Goal: Information Seeking & Learning: Learn about a topic

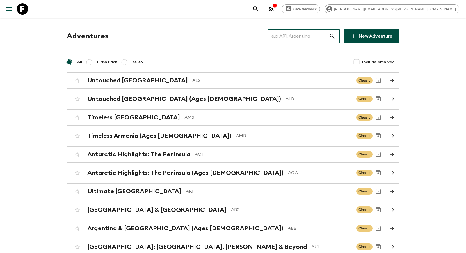
click at [294, 36] on input "text" at bounding box center [297, 36] width 61 height 16
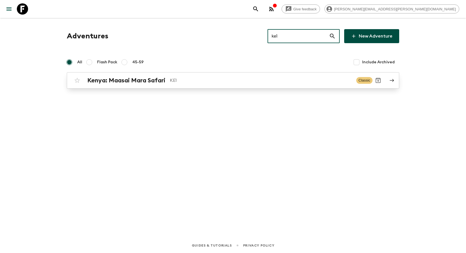
type input "ke1"
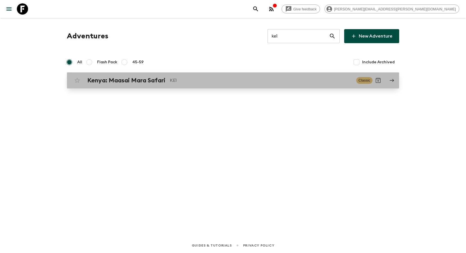
click at [218, 75] on div "[GEOGRAPHIC_DATA]: Maasai Mara Safari KE1 Classic" at bounding box center [222, 80] width 301 height 11
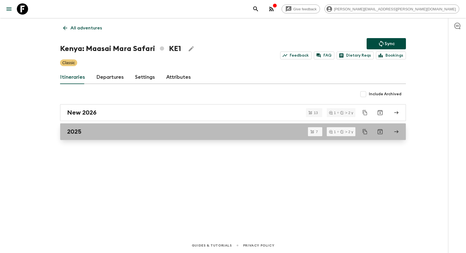
click at [141, 135] on div "2025" at bounding box center [227, 131] width 321 height 7
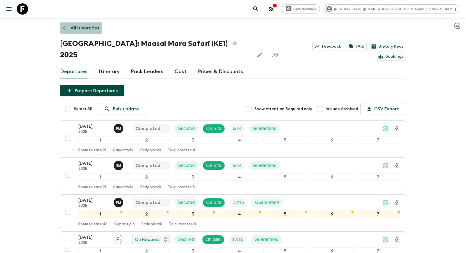
click at [77, 29] on p "All itineraries" at bounding box center [84, 28] width 29 height 7
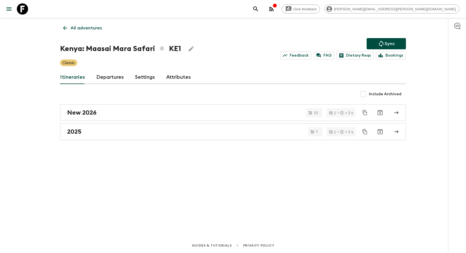
click at [82, 29] on p "All adventures" at bounding box center [85, 28] width 31 height 7
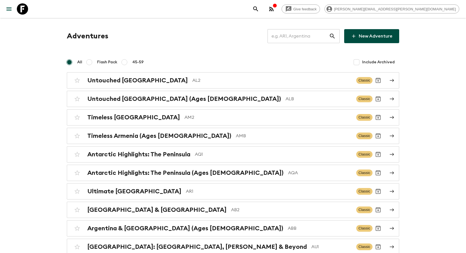
click at [308, 40] on input "text" at bounding box center [297, 36] width 61 height 16
click at [290, 39] on input "text" at bounding box center [297, 36] width 61 height 16
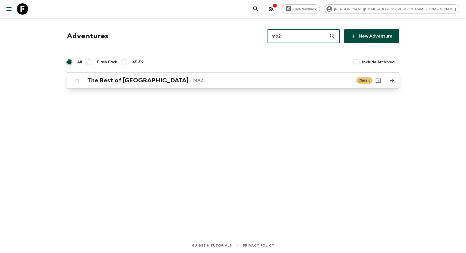
type input "ma2"
click at [193, 83] on p "MA2" at bounding box center [272, 80] width 159 height 7
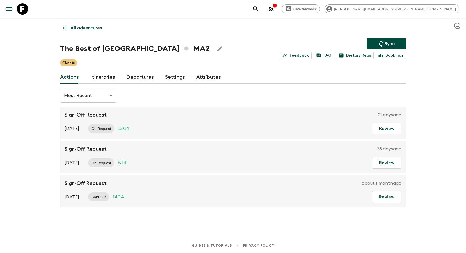
click at [107, 73] on link "Itineraries" at bounding box center [102, 77] width 25 height 13
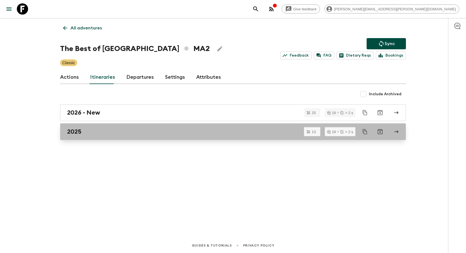
click at [76, 131] on h2 "2025" at bounding box center [74, 131] width 14 height 7
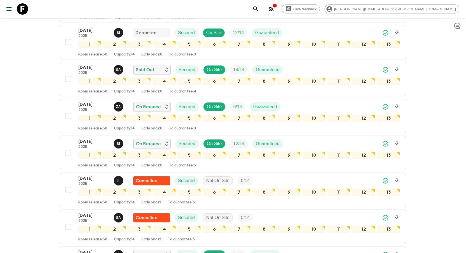
scroll to position [123, 0]
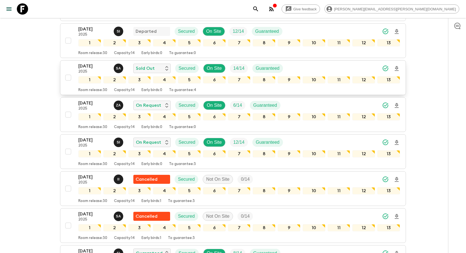
click at [331, 68] on div "[DATE] 2025 S A Sold Out Secured On Site 14 / 14 Guaranteed" at bounding box center [239, 68] width 322 height 11
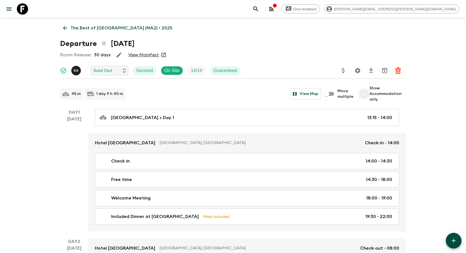
click at [366, 94] on input "Show Accommodation only" at bounding box center [363, 93] width 11 height 11
checkbox input "true"
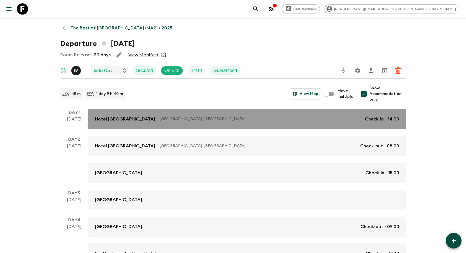
click at [197, 120] on p "[GEOGRAPHIC_DATA], [GEOGRAPHIC_DATA]" at bounding box center [260, 119] width 201 height 6
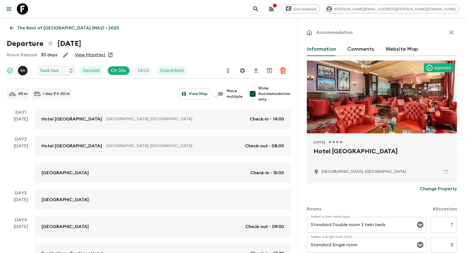
click at [335, 151] on h2 "Hotel [GEOGRAPHIC_DATA]" at bounding box center [382, 156] width 137 height 18
copy div "Hotel [GEOGRAPHIC_DATA]"
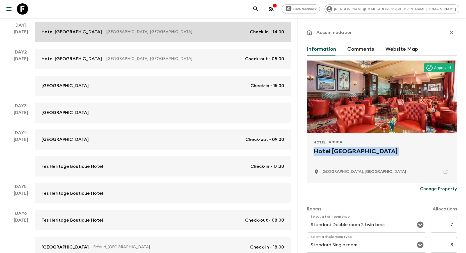
scroll to position [114, 0]
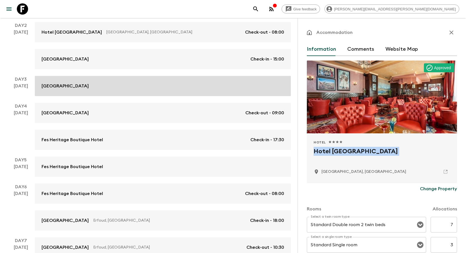
click at [181, 83] on div "[GEOGRAPHIC_DATA]" at bounding box center [163, 86] width 243 height 7
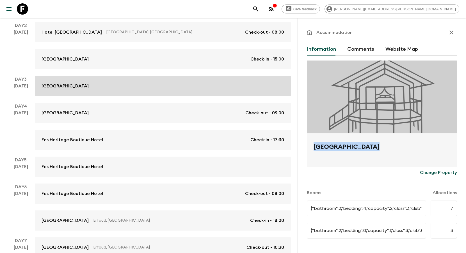
type input "Standard room"
type input "Standard Single room"
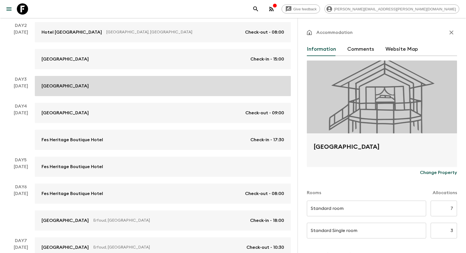
type input "Day 2"
type input "15:00"
type input "Day 4"
type input "09:00"
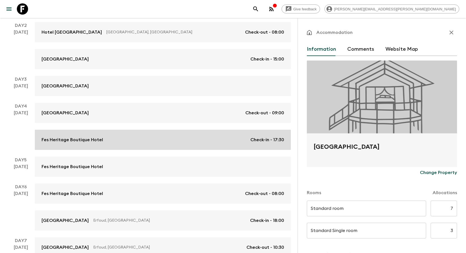
click at [170, 141] on div "Fes Heritage Boutique Hotel Check-in - 17:30" at bounding box center [163, 140] width 243 height 7
type input "Standard Twin room"
type input "Day 4"
type input "17:30"
type input "Day 6"
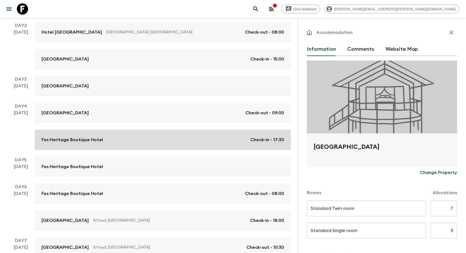
type input "08:00"
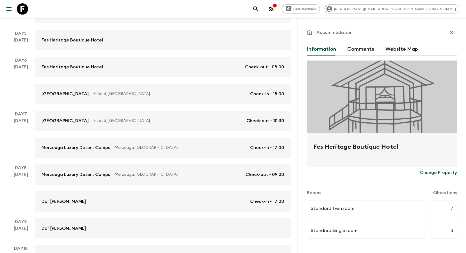
scroll to position [263, 0]
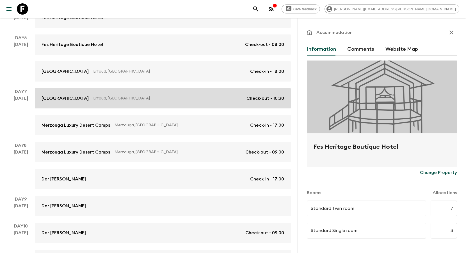
click at [125, 102] on link "[GEOGRAPHIC_DATA], [GEOGRAPHIC_DATA] Check-out - 10:30" at bounding box center [163, 98] width 256 height 20
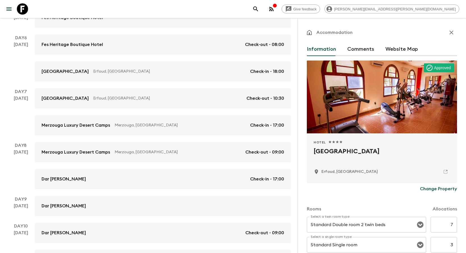
click at [330, 152] on h2 "[GEOGRAPHIC_DATA]" at bounding box center [382, 156] width 137 height 18
copy div "[GEOGRAPHIC_DATA]"
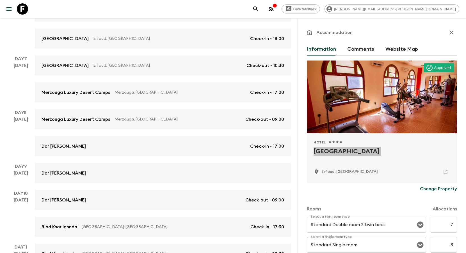
scroll to position [299, 0]
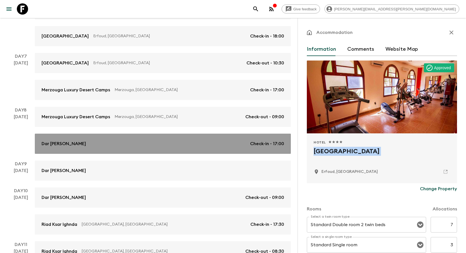
click at [164, 141] on div "Dar [PERSON_NAME] Check-in - 17:00" at bounding box center [163, 144] width 243 height 7
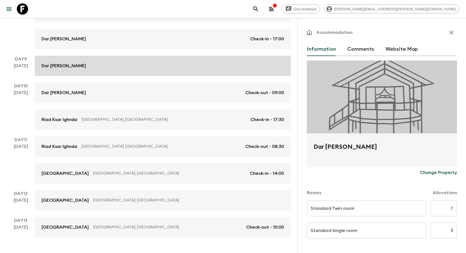
scroll to position [404, 0]
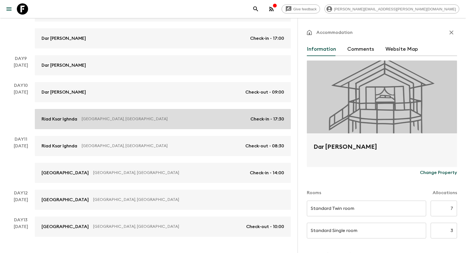
click at [174, 128] on link "Riad Ksar Ighnda Asfalou, [GEOGRAPHIC_DATA] Check-in - 17:30" at bounding box center [163, 119] width 256 height 20
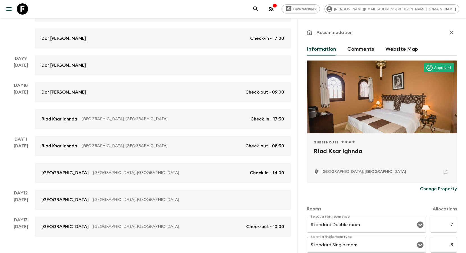
click at [335, 154] on h2 "Riad Ksar Ighnda" at bounding box center [382, 156] width 137 height 18
copy div "Riad Ksar Ighnda"
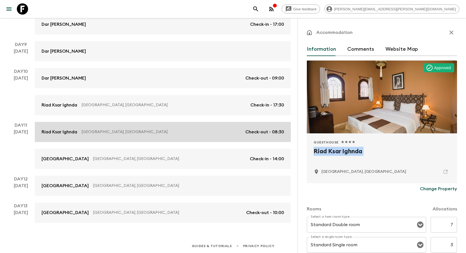
scroll to position [419, 0]
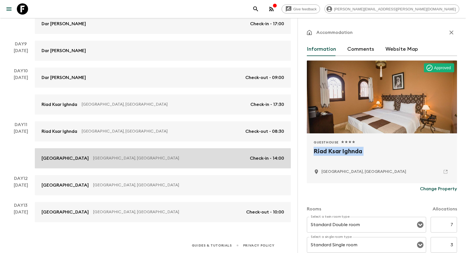
click at [191, 162] on link "[GEOGRAPHIC_DATA], [GEOGRAPHIC_DATA] Check-in - 14:00" at bounding box center [163, 158] width 256 height 20
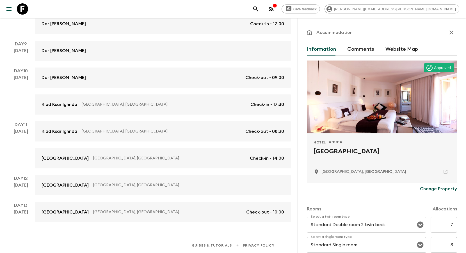
click at [333, 152] on h2 "[GEOGRAPHIC_DATA]" at bounding box center [382, 156] width 137 height 18
copy div "[GEOGRAPHIC_DATA]"
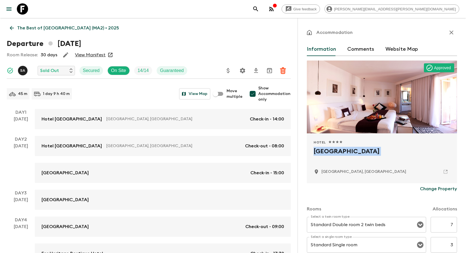
click at [259, 9] on icon "search adventures" at bounding box center [255, 9] width 7 height 7
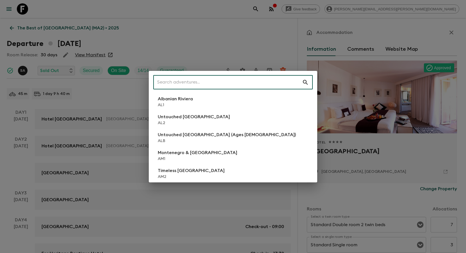
click at [273, 80] on input "text" at bounding box center [227, 83] width 149 height 16
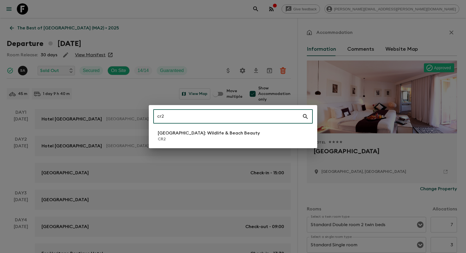
type input "cr2"
click at [228, 138] on p "CR2" at bounding box center [209, 140] width 102 height 6
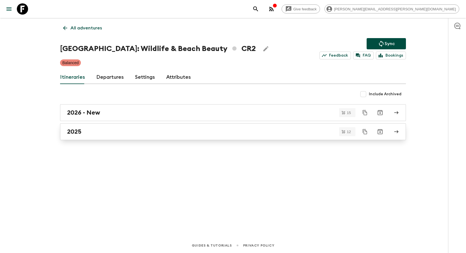
click at [177, 137] on link "2025" at bounding box center [233, 131] width 346 height 17
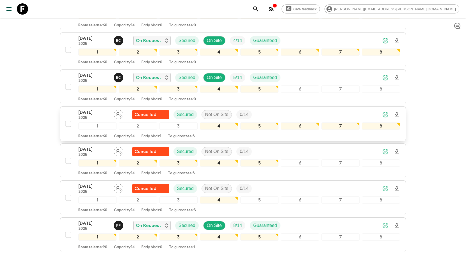
scroll to position [262, 0]
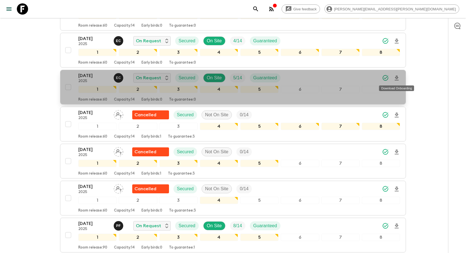
click at [395, 77] on icon "Download Onboarding" at bounding box center [396, 78] width 7 height 7
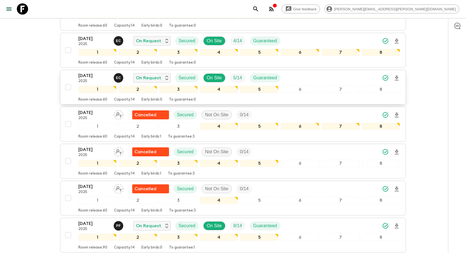
click at [328, 82] on div "[DATE] 2025 E C On Request Secured On Site 5 / 14 Guaranteed" at bounding box center [239, 77] width 322 height 11
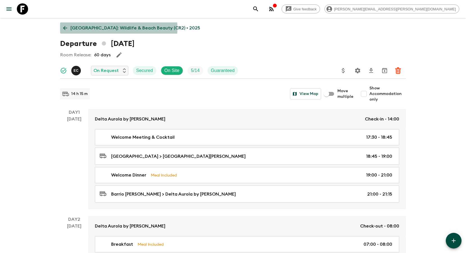
click at [89, 28] on p "[GEOGRAPHIC_DATA]: Wildlife & Beach Beauty (CR2) • 2025" at bounding box center [135, 28] width 130 height 7
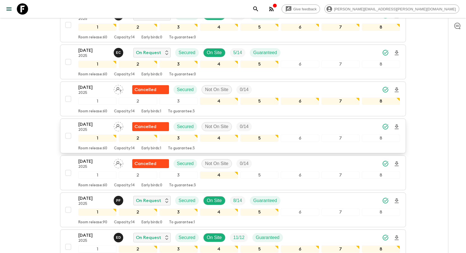
scroll to position [280, 0]
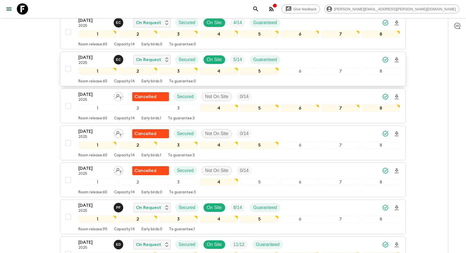
click at [332, 59] on div "[DATE] 2025 E C On Request Secured On Site 5 / 14 Guaranteed" at bounding box center [239, 59] width 322 height 11
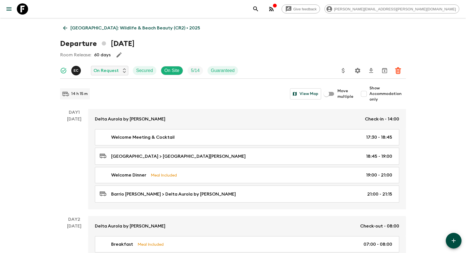
click at [358, 71] on icon "Settings" at bounding box center [357, 70] width 7 height 7
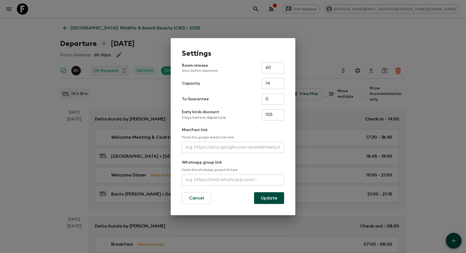
click at [218, 150] on input "text" at bounding box center [233, 147] width 102 height 11
paste input "[URL][DOMAIN_NAME]"
type input "[URL][DOMAIN_NAME]"
click at [262, 196] on button "Update" at bounding box center [269, 199] width 30 height 12
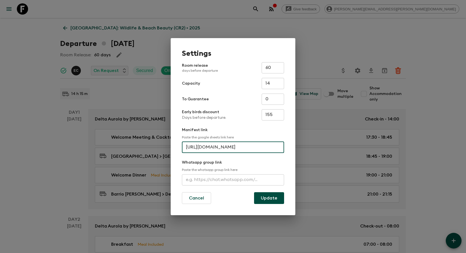
scroll to position [0, 0]
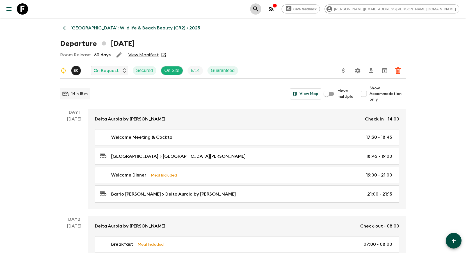
click at [258, 9] on icon "search adventures" at bounding box center [255, 8] width 5 height 5
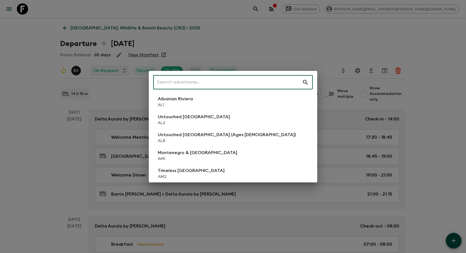
click at [235, 83] on input "text" at bounding box center [227, 83] width 149 height 16
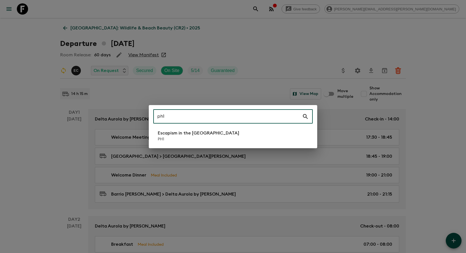
type input "ph1"
click at [212, 134] on p "Escapism in the [GEOGRAPHIC_DATA]" at bounding box center [198, 133] width 81 height 7
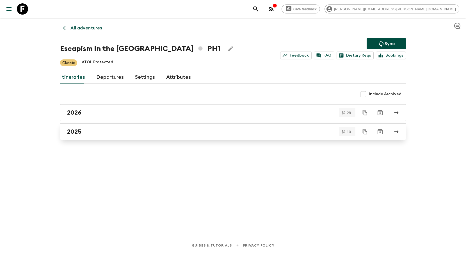
click at [134, 136] on link "2025" at bounding box center [233, 131] width 346 height 17
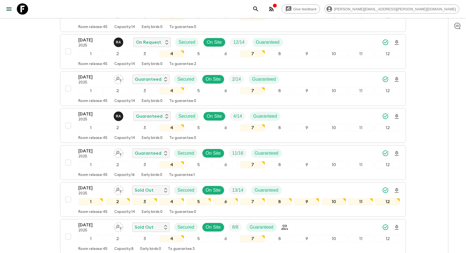
scroll to position [234, 0]
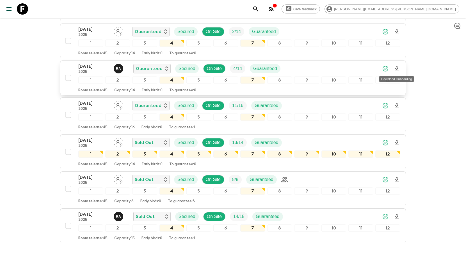
click at [397, 68] on icon "Download Onboarding" at bounding box center [396, 69] width 7 height 7
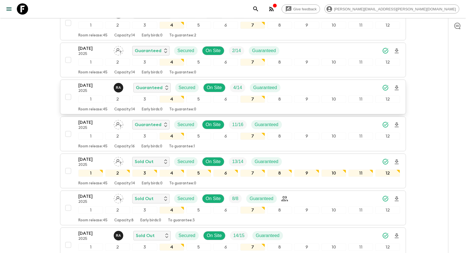
scroll to position [213, 0]
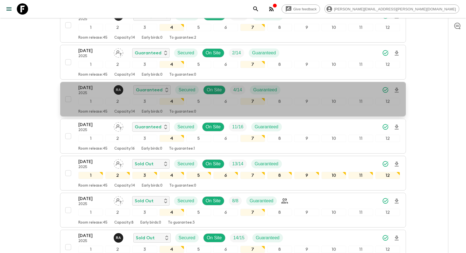
click at [349, 92] on div "[DATE] 2025 R A Guaranteed Secured On Site 4 / 14 Guaranteed" at bounding box center [239, 89] width 322 height 11
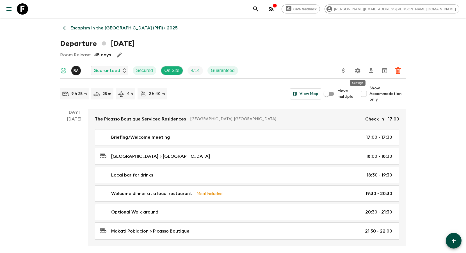
click at [358, 71] on icon "Settings" at bounding box center [357, 70] width 7 height 7
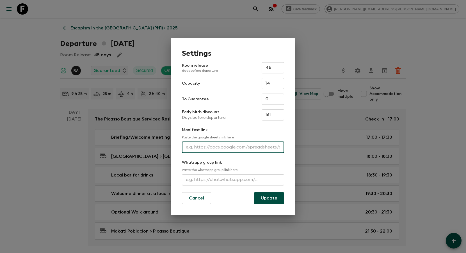
click at [205, 148] on input "text" at bounding box center [233, 147] width 102 height 11
paste input "[URL][DOMAIN_NAME]"
type input "[URL][DOMAIN_NAME]"
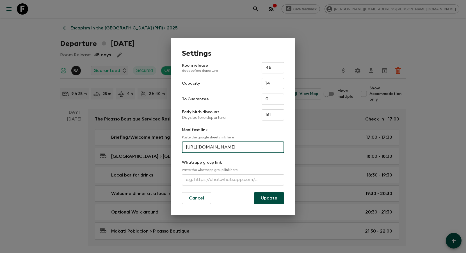
click at [271, 200] on button "Update" at bounding box center [269, 199] width 30 height 12
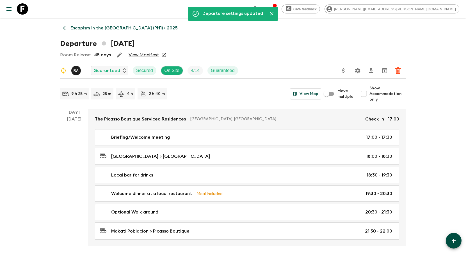
click at [259, 9] on icon "search adventures" at bounding box center [255, 9] width 7 height 7
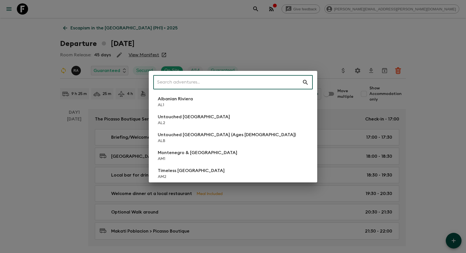
click at [210, 81] on input "text" at bounding box center [227, 83] width 149 height 16
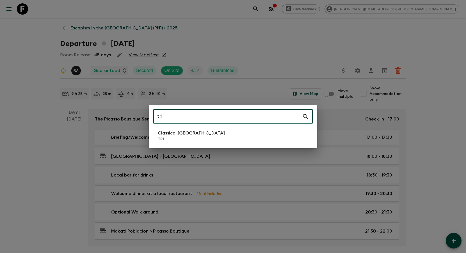
type input "tr1"
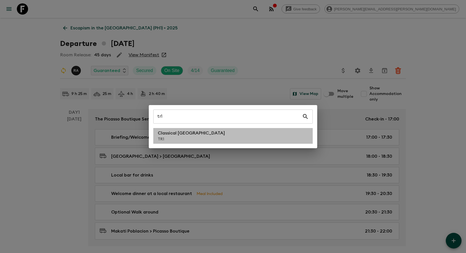
click at [246, 139] on li "Classical Türkiye TR1" at bounding box center [232, 136] width 159 height 16
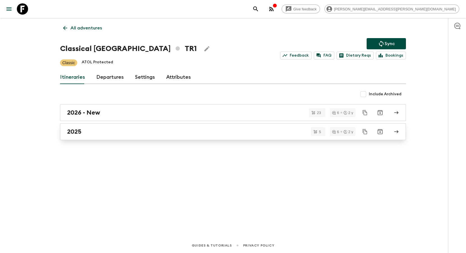
click at [221, 136] on link "2025" at bounding box center [233, 131] width 346 height 17
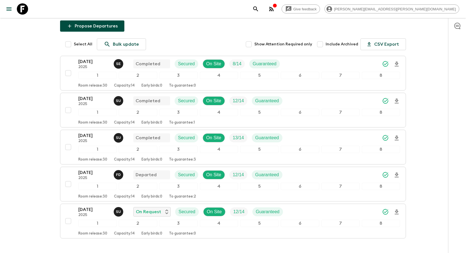
scroll to position [60, 0]
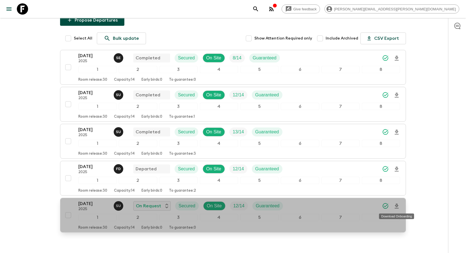
click at [397, 207] on icon "Download Onboarding" at bounding box center [396, 206] width 7 height 7
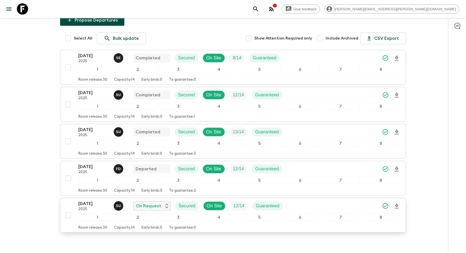
click at [258, 11] on icon "search adventures" at bounding box center [255, 8] width 5 height 5
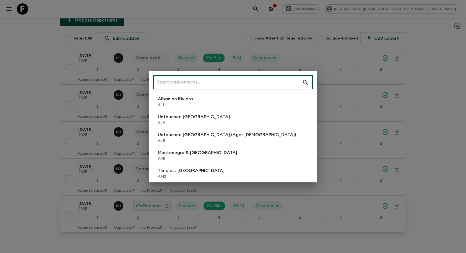
click at [261, 81] on input "text" at bounding box center [227, 83] width 149 height 16
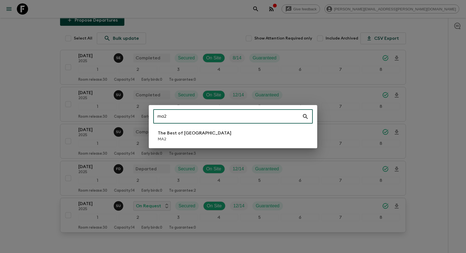
type input "ma2"
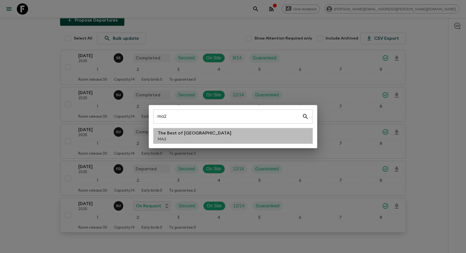
click at [221, 136] on li "The Best of [GEOGRAPHIC_DATA] MA2" at bounding box center [232, 136] width 159 height 16
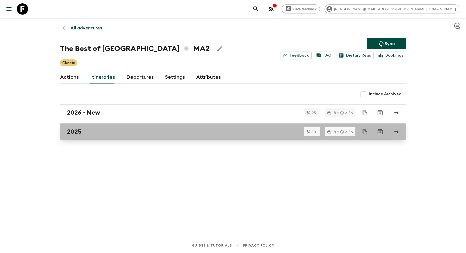
click at [181, 129] on div "2025" at bounding box center [227, 131] width 321 height 7
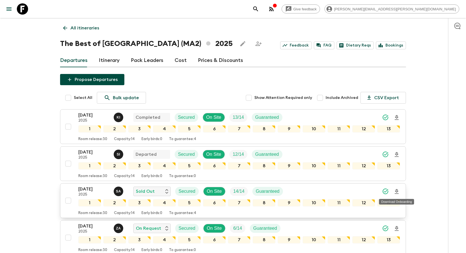
click at [395, 192] on icon "Download Onboarding" at bounding box center [396, 192] width 7 height 7
click at [259, 8] on icon "search adventures" at bounding box center [255, 9] width 7 height 7
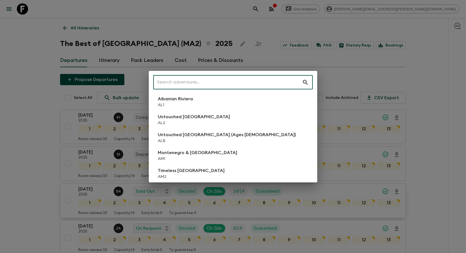
click at [249, 81] on input "text" at bounding box center [227, 83] width 149 height 16
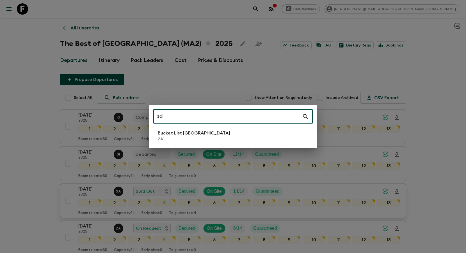
type input "za1"
click at [228, 138] on li "Bucket List [GEOGRAPHIC_DATA] ZA1" at bounding box center [232, 136] width 159 height 16
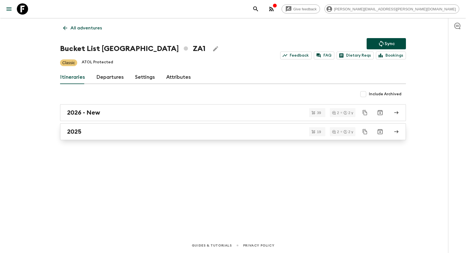
click at [214, 137] on link "2025" at bounding box center [233, 131] width 346 height 17
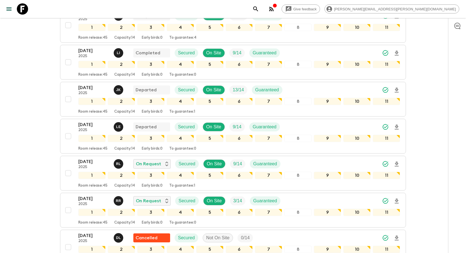
scroll to position [156, 0]
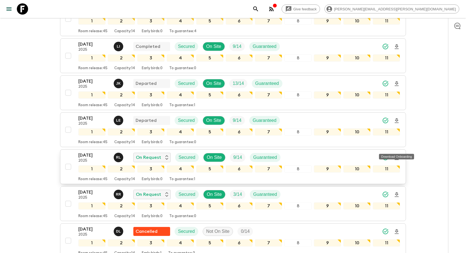
click at [397, 155] on icon "Download Onboarding" at bounding box center [396, 158] width 7 height 7
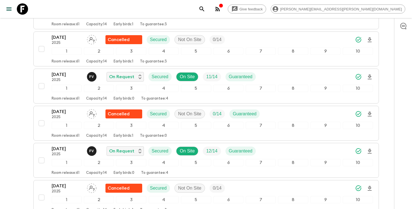
scroll to position [275, 0]
click at [205, 10] on icon "search adventures" at bounding box center [202, 9] width 7 height 7
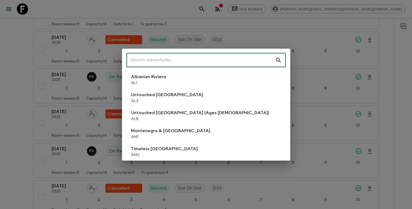
click at [239, 59] on input "text" at bounding box center [201, 60] width 149 height 16
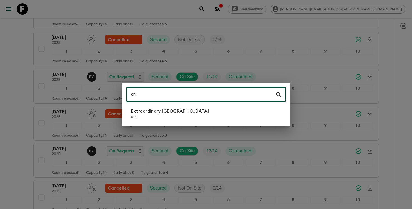
type input "kr1"
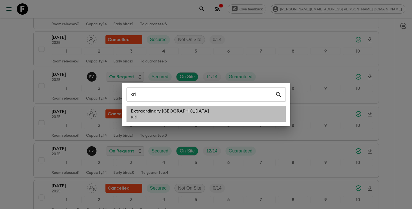
click at [198, 106] on li "Extraordinary South Korea KR1" at bounding box center [206, 114] width 159 height 16
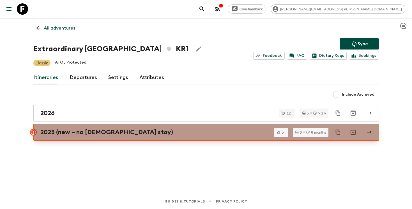
click at [177, 129] on div "2025 (new – no temple stay)" at bounding box center [200, 131] width 321 height 7
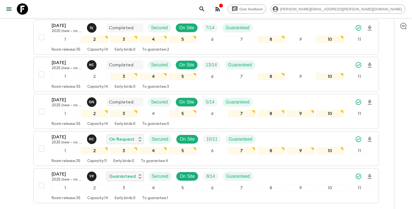
scroll to position [102, 0]
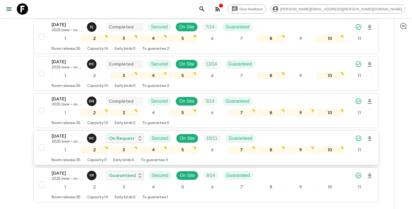
click at [369, 139] on icon "Download Onboarding" at bounding box center [370, 138] width 7 height 7
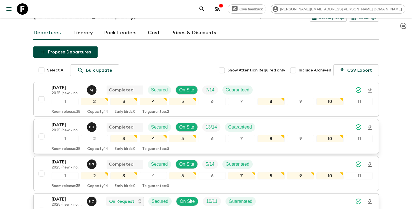
scroll to position [0, 0]
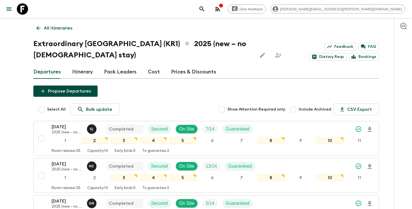
click at [205, 9] on icon "search adventures" at bounding box center [202, 9] width 7 height 7
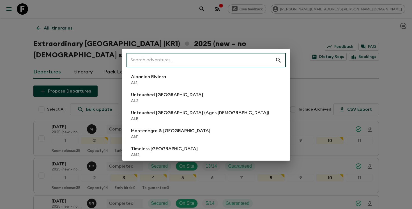
click at [202, 61] on input "text" at bounding box center [201, 60] width 149 height 16
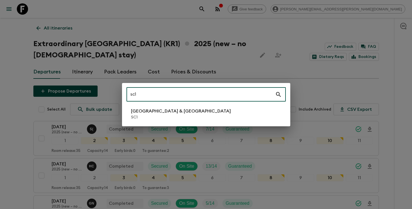
type input "sc1"
click at [179, 118] on li "Slovenia & Croatia SC1" at bounding box center [206, 114] width 159 height 16
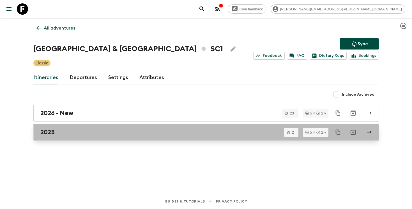
click at [129, 132] on div "2025" at bounding box center [200, 131] width 321 height 7
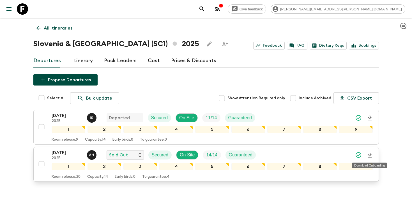
click at [370, 155] on icon "Download Onboarding" at bounding box center [370, 154] width 4 height 5
click at [208, 11] on button "search adventures" at bounding box center [201, 8] width 11 height 11
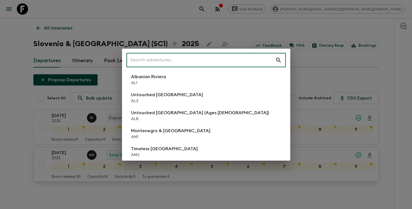
click at [235, 64] on input "text" at bounding box center [201, 60] width 149 height 16
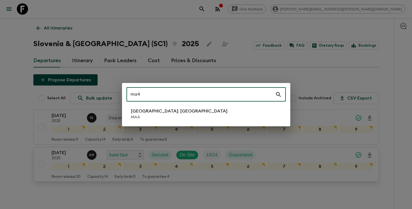
type input "ma4"
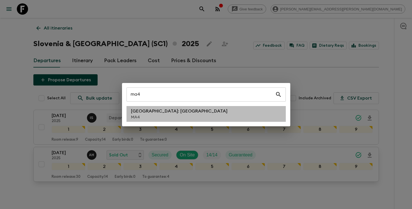
click at [221, 109] on li "Morocco: Marrakech MA4" at bounding box center [206, 114] width 159 height 16
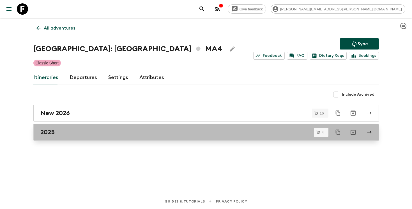
click at [228, 132] on div "2025" at bounding box center [200, 131] width 321 height 7
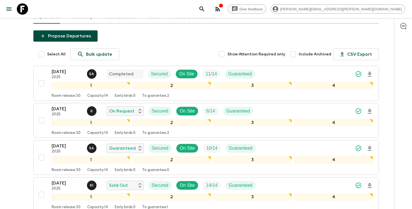
scroll to position [60, 0]
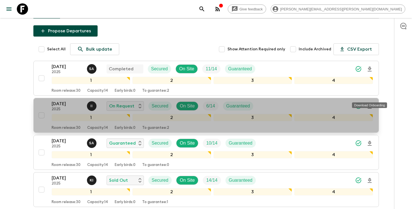
click at [370, 103] on icon "Download Onboarding" at bounding box center [370, 106] width 7 height 7
